Goal: Task Accomplishment & Management: Manage account settings

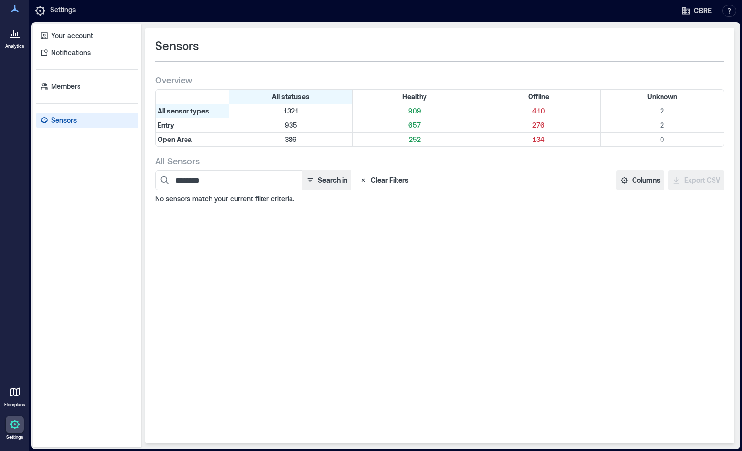
drag, startPoint x: 233, startPoint y: 182, endPoint x: 154, endPoint y: 182, distance: 79.6
click at [154, 182] on div "Sensors Overview All statuses Healthy Offline Unknown All sensor types 1321 909…" at bounding box center [439, 235] width 589 height 415
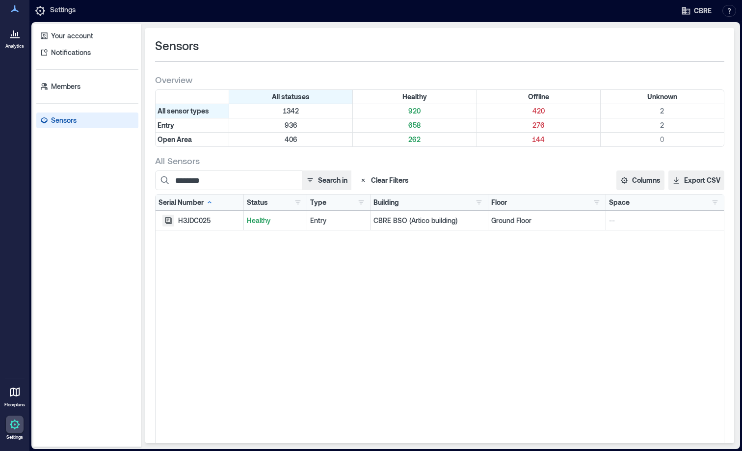
click at [170, 220] on icon "button" at bounding box center [168, 220] width 6 height 6
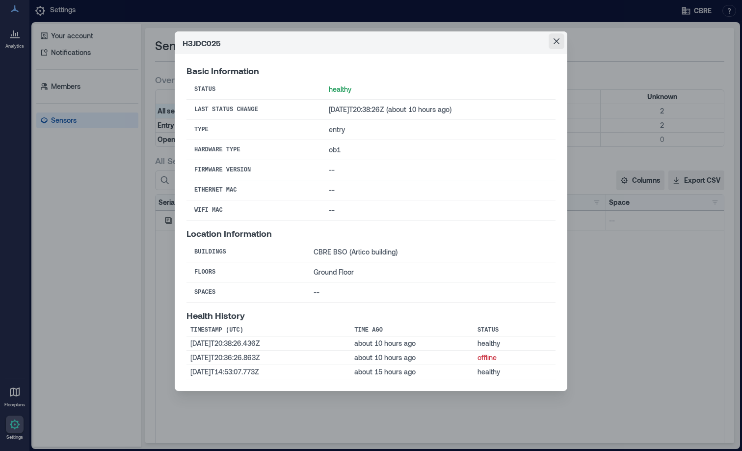
click at [556, 40] on icon "Close" at bounding box center [557, 41] width 6 height 6
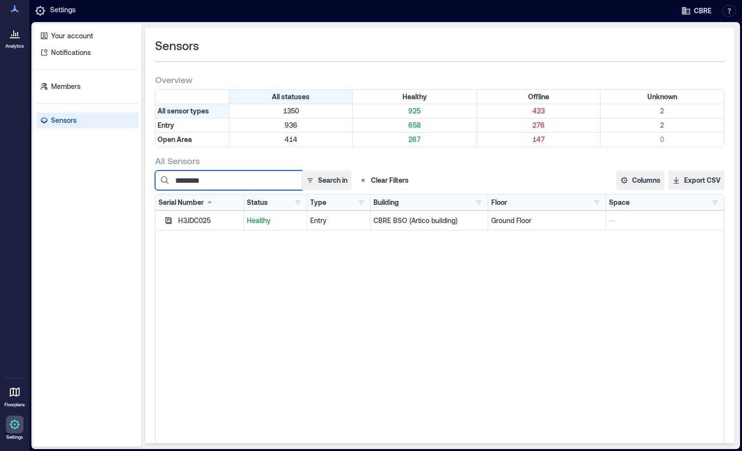
drag, startPoint x: 221, startPoint y: 181, endPoint x: 97, endPoint y: 178, distance: 124.8
click at [98, 180] on div "Your account Notifications Members Sensors Sensors Overview All statuses Health…" at bounding box center [385, 235] width 705 height 423
paste input
click at [170, 220] on icon "button" at bounding box center [168, 220] width 6 height 6
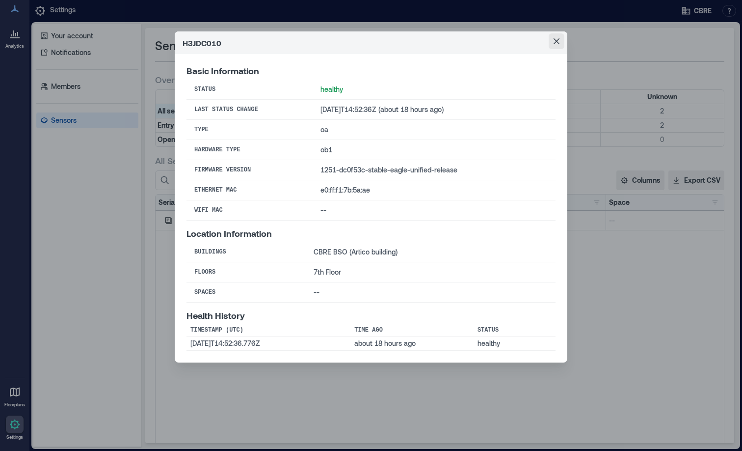
click at [554, 42] on icon "Close" at bounding box center [557, 41] width 6 height 6
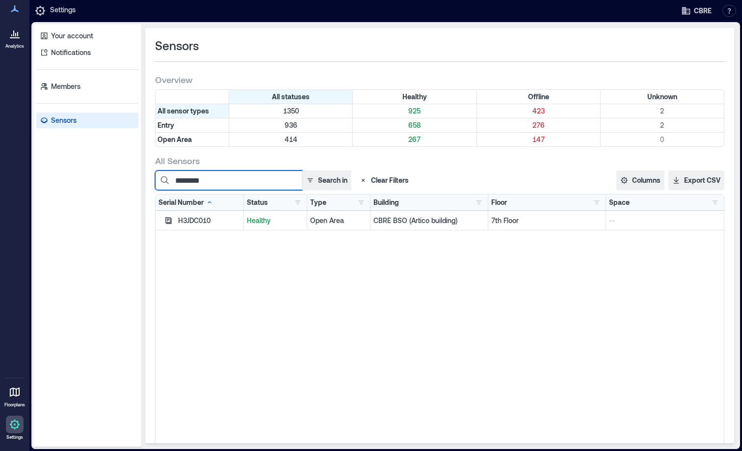
drag, startPoint x: 218, startPoint y: 181, endPoint x: 152, endPoint y: 180, distance: 66.3
click at [152, 180] on div "Sensors Overview All statuses Healthy Offline Unknown All sensor types 1350 925…" at bounding box center [439, 235] width 589 height 415
paste input
click at [167, 220] on icon "button" at bounding box center [168, 220] width 6 height 6
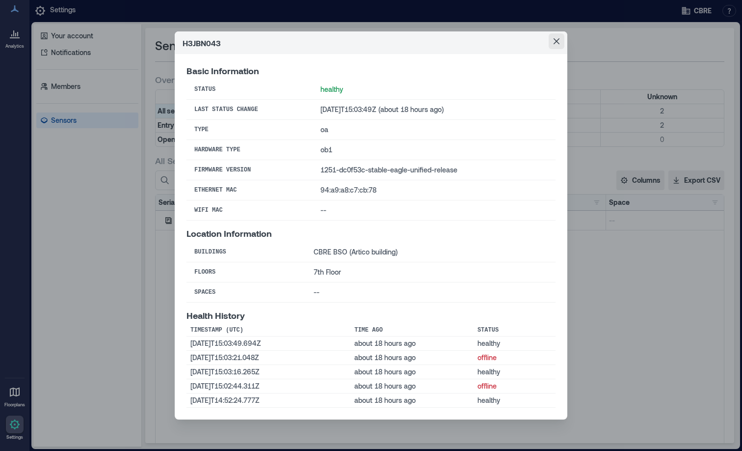
click at [558, 42] on icon "Close" at bounding box center [557, 41] width 6 height 6
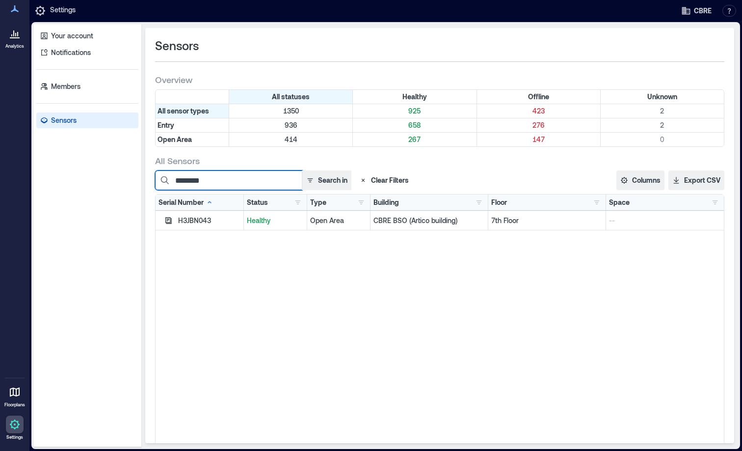
drag, startPoint x: 229, startPoint y: 182, endPoint x: 153, endPoint y: 185, distance: 75.7
click at [153, 185] on div "Sensors Overview All statuses Healthy Offline Unknown All sensor types 1350 925…" at bounding box center [439, 235] width 589 height 415
paste input
click at [170, 221] on icon "button" at bounding box center [169, 221] width 8 height 8
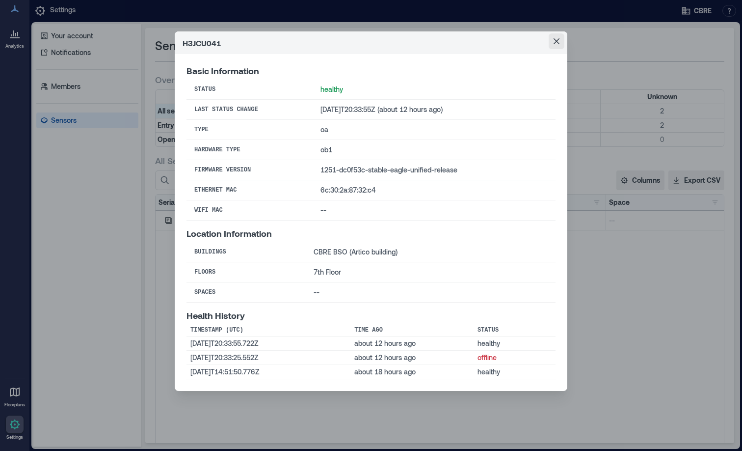
click at [555, 41] on icon "Close" at bounding box center [557, 41] width 6 height 6
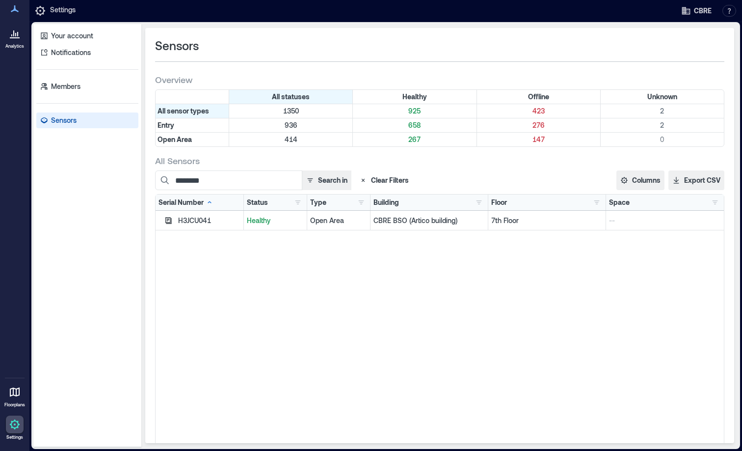
click at [221, 222] on div "H3JCU041" at bounding box center [209, 221] width 62 height 10
click at [219, 214] on div "H3JCU041" at bounding box center [200, 221] width 88 height 20
click at [213, 223] on div "H3JCU041" at bounding box center [209, 221] width 62 height 10
drag, startPoint x: 224, startPoint y: 178, endPoint x: 152, endPoint y: 182, distance: 71.8
click at [152, 182] on div "Sensors Overview All statuses Healthy Offline Unknown All sensor types 1350 925…" at bounding box center [439, 235] width 589 height 415
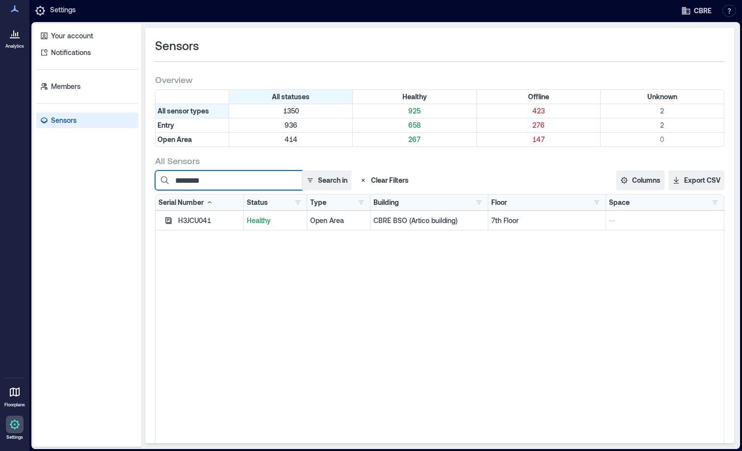
paste input
click at [167, 218] on icon "button" at bounding box center [169, 221] width 8 height 8
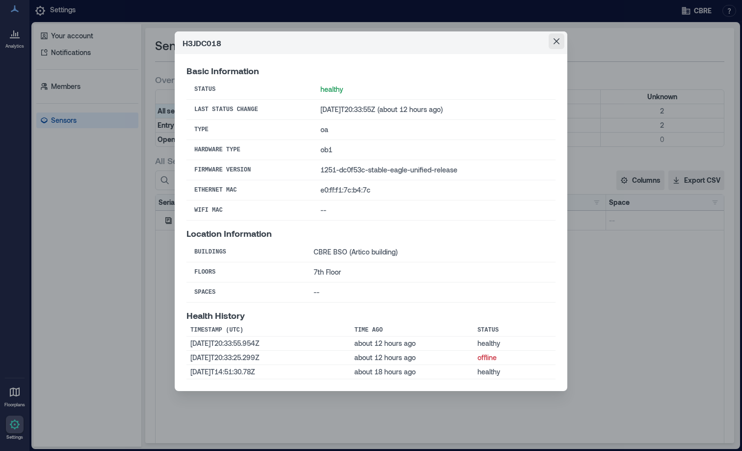
click at [560, 45] on button "Close" at bounding box center [557, 41] width 16 height 16
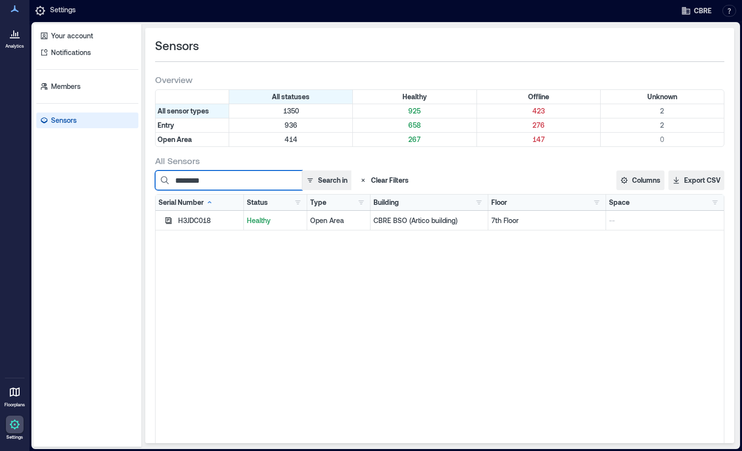
click at [223, 186] on input "********" at bounding box center [228, 180] width 147 height 20
drag, startPoint x: 218, startPoint y: 181, endPoint x: 151, endPoint y: 176, distance: 66.9
click at [151, 177] on div "Sensors Overview All statuses Healthy Offline Unknown All sensor types 1350 925…" at bounding box center [439, 235] width 589 height 415
paste input
click at [165, 218] on icon "button" at bounding box center [169, 221] width 8 height 8
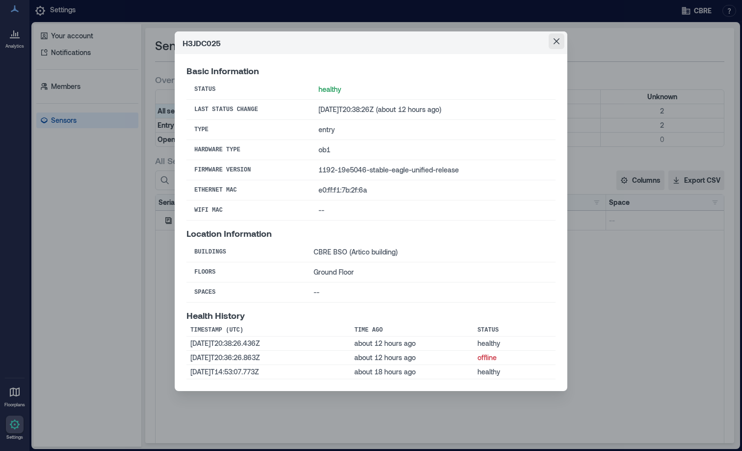
click at [558, 39] on icon "Close" at bounding box center [557, 41] width 6 height 6
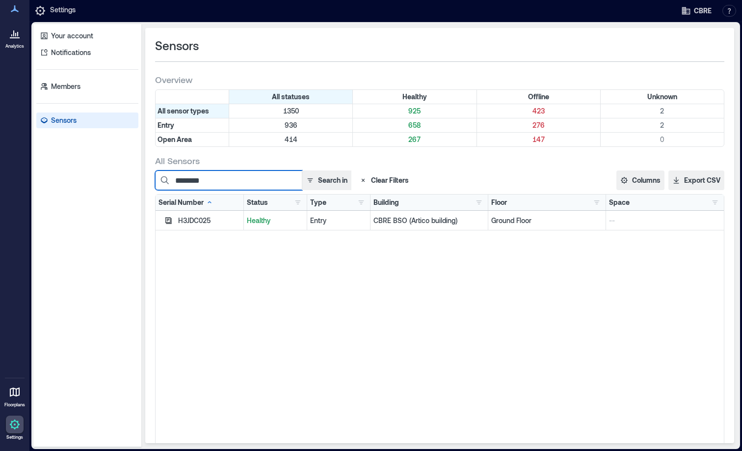
click at [218, 179] on input "********" at bounding box center [228, 180] width 147 height 20
drag, startPoint x: 225, startPoint y: 179, endPoint x: 153, endPoint y: 187, distance: 72.6
click at [153, 187] on div "Sensors Overview All statuses Healthy Offline Unknown All sensor types 1350 925…" at bounding box center [439, 235] width 589 height 415
paste input
click at [254, 184] on input "********" at bounding box center [228, 180] width 147 height 20
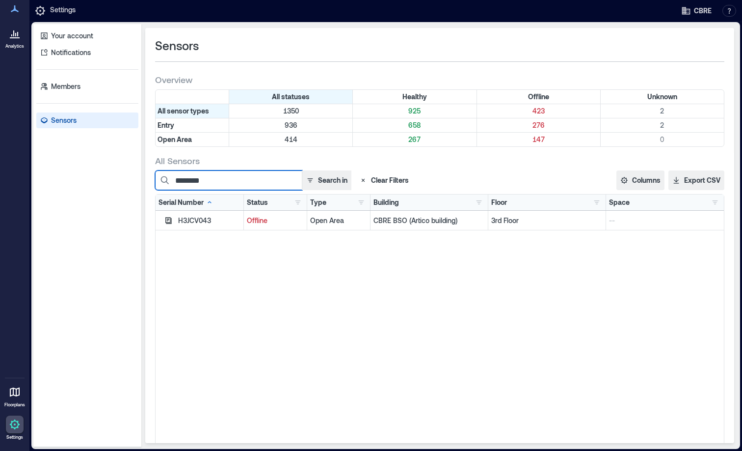
drag, startPoint x: 226, startPoint y: 179, endPoint x: 167, endPoint y: 188, distance: 59.0
click at [167, 188] on input "********" at bounding box center [228, 180] width 147 height 20
paste input
drag, startPoint x: 233, startPoint y: 186, endPoint x: 147, endPoint y: 185, distance: 85.9
click at [147, 185] on div "Sensors Overview All statuses Healthy Offline Unknown All sensor types 1350 925…" at bounding box center [439, 235] width 589 height 415
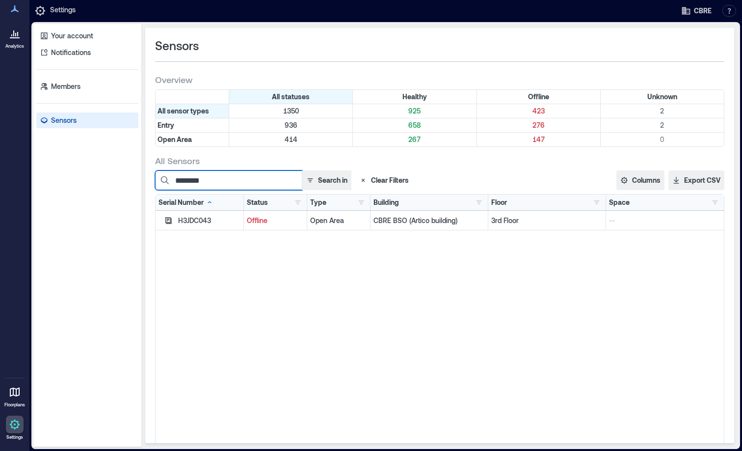
paste input
type input "********"
click at [172, 222] on icon "button" at bounding box center [169, 221] width 8 height 8
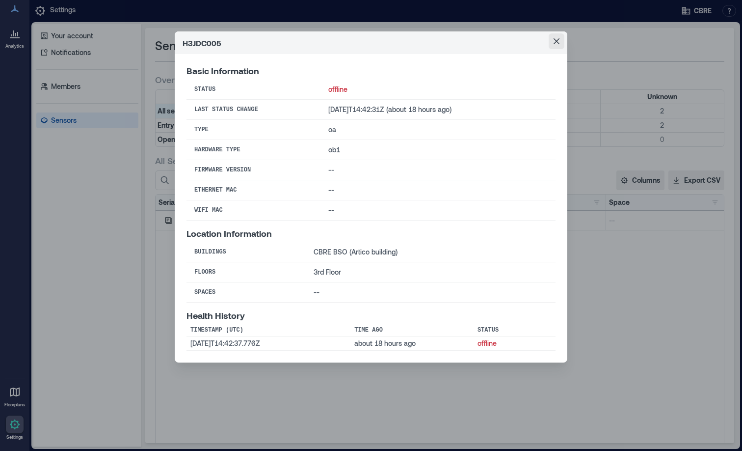
click at [559, 41] on icon "Close" at bounding box center [557, 41] width 6 height 6
